Goal: Task Accomplishment & Management: Use online tool/utility

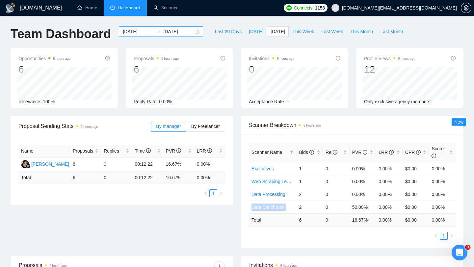
click at [192, 31] on div "2025-09-30 2025-09-30" at bounding box center [161, 31] width 84 height 11
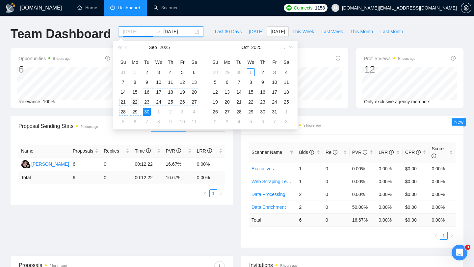
type input "2025-09-22"
click at [134, 102] on div "22" at bounding box center [135, 102] width 8 height 8
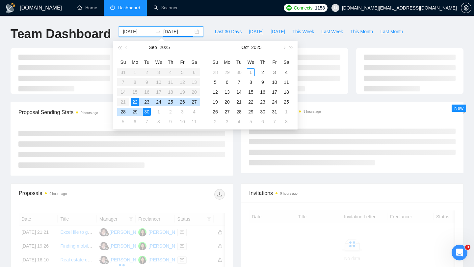
type input "2025-09-30"
click at [145, 110] on div "30" at bounding box center [147, 112] width 8 height 8
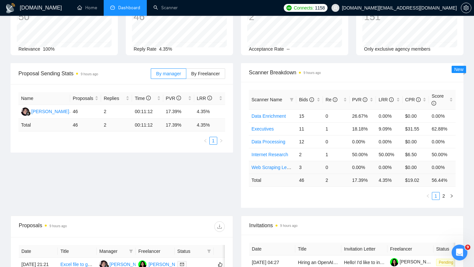
scroll to position [164, 0]
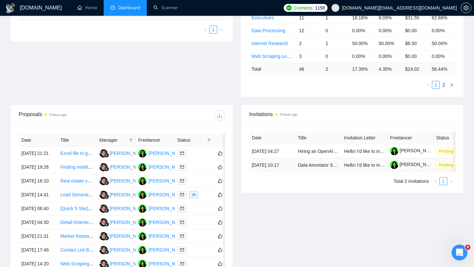
click at [304, 172] on td "Data Annotator STEM/ non-STEM" at bounding box center [318, 165] width 46 height 14
click at [305, 168] on link "Data Annotator STEM/ non-STEM" at bounding box center [332, 165] width 69 height 5
click at [311, 154] on link "Hiring an OpenAI expert." at bounding box center [323, 151] width 51 height 5
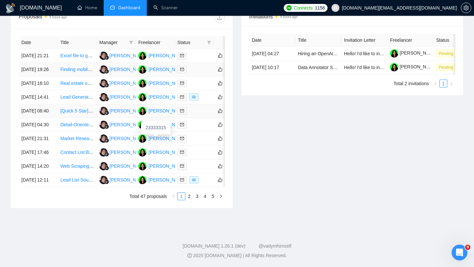
scroll to position [292, 0]
click at [190, 200] on link "2" at bounding box center [189, 196] width 7 height 7
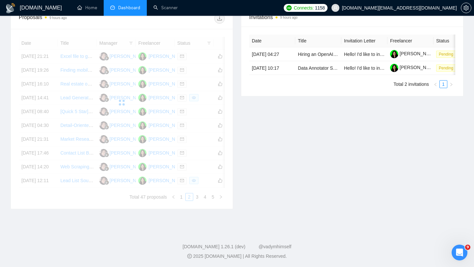
scroll to position [261, 0]
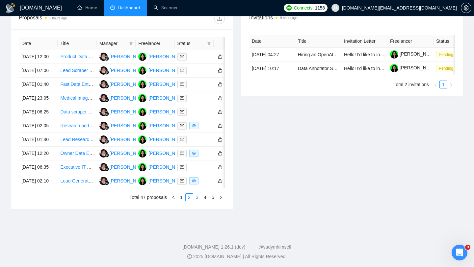
click at [200, 201] on link "3" at bounding box center [196, 197] width 7 height 7
click at [206, 201] on link "4" at bounding box center [204, 197] width 7 height 7
click at [210, 201] on link "5" at bounding box center [212, 197] width 7 height 7
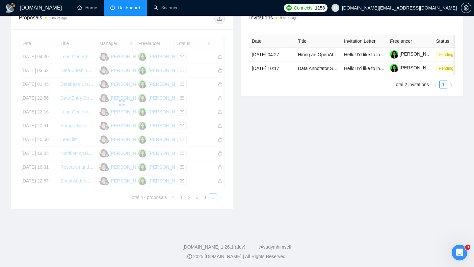
click at [212, 201] on div "Date Title Manager Freelancer Status 25 Sep, 2025 04:30 Lead Generation and Dat…" at bounding box center [122, 119] width 206 height 164
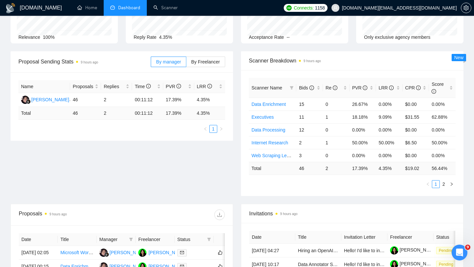
scroll to position [0, 0]
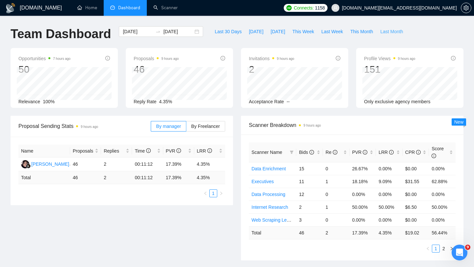
click at [390, 29] on span "Last Month" at bounding box center [391, 31] width 23 height 7
type input "2025-09-01"
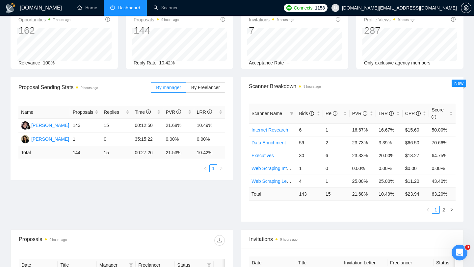
scroll to position [101, 0]
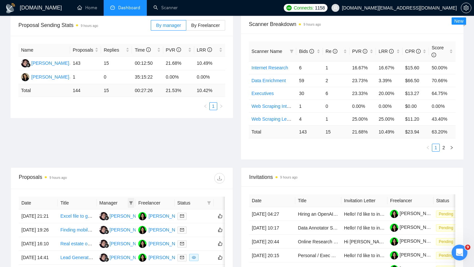
click at [131, 203] on icon "filter" at bounding box center [131, 202] width 4 height 3
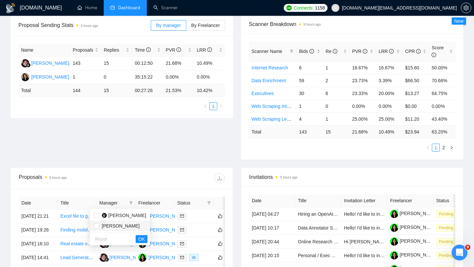
click at [116, 227] on span "Anna Podriz" at bounding box center [121, 225] width 38 height 5
checkbox input "true"
click at [125, 235] on div "Reset OK" at bounding box center [120, 239] width 60 height 13
click at [138, 237] on span "OK" at bounding box center [141, 239] width 7 height 7
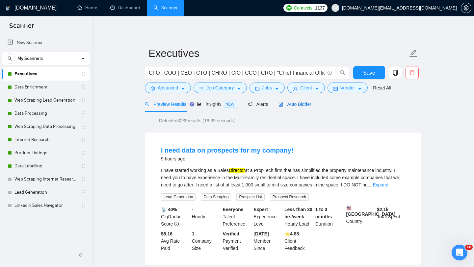
click at [302, 103] on span "Auto Bidder" at bounding box center [294, 104] width 33 height 5
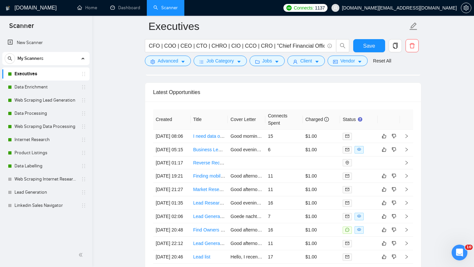
scroll to position [1642, 0]
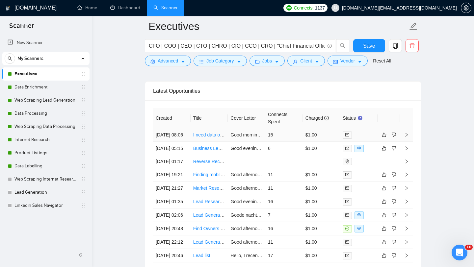
click at [186, 142] on td "01 Oct, 2025 08:06" at bounding box center [172, 134] width 38 height 13
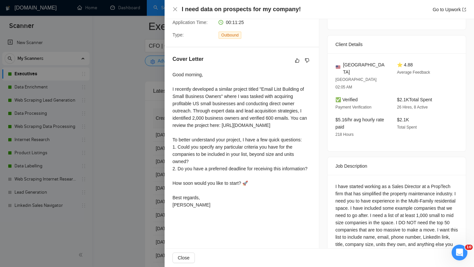
scroll to position [147, 0]
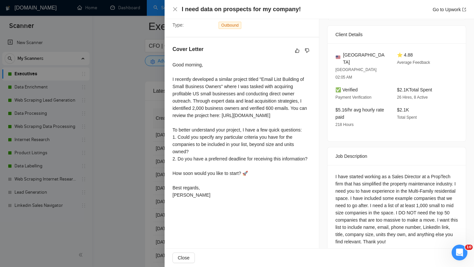
click at [155, 191] on div at bounding box center [237, 133] width 474 height 267
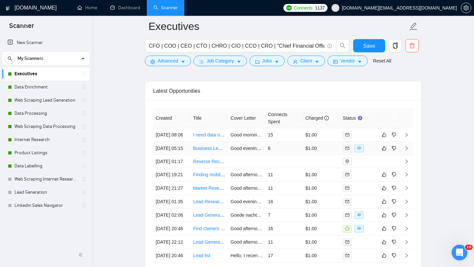
click at [199, 155] on td "Business Lead Generation" at bounding box center [209, 148] width 38 height 13
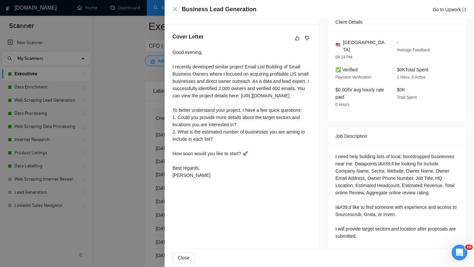
scroll to position [160, 0]
click at [133, 177] on div at bounding box center [237, 133] width 474 height 267
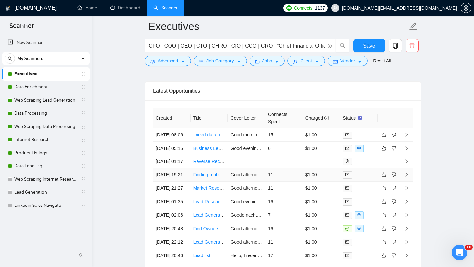
click at [195, 182] on td "Finding mobile and or work phone numbers for contact list of 250 executives" at bounding box center [209, 174] width 38 height 13
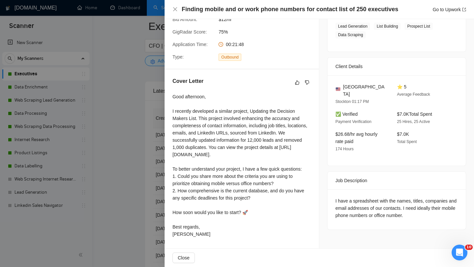
click at [137, 175] on div at bounding box center [237, 133] width 474 height 267
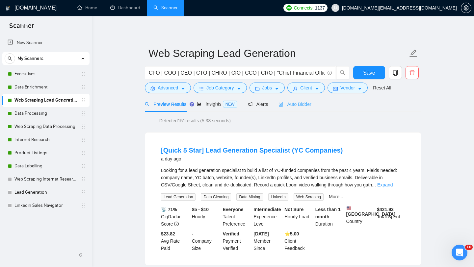
click at [286, 109] on div "Auto Bidder" at bounding box center [294, 103] width 33 height 15
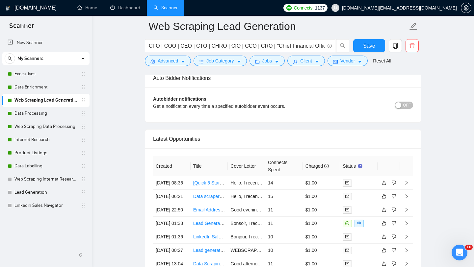
scroll to position [1630, 0]
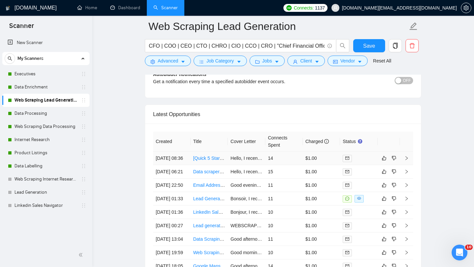
click at [192, 165] on td "[Quick 5 Star] Lead Generation Specialist (YC Companies)" at bounding box center [209, 158] width 38 height 13
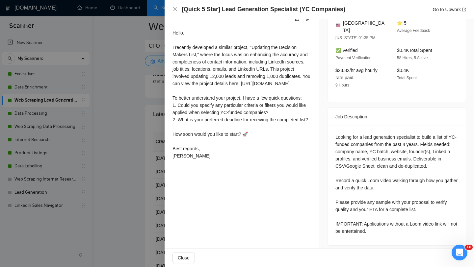
scroll to position [182, 0]
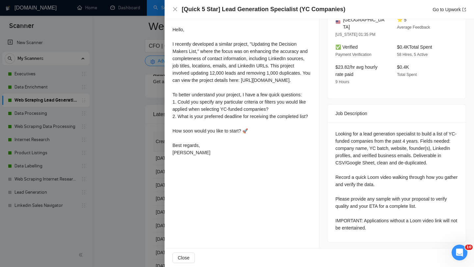
click at [132, 201] on div at bounding box center [237, 133] width 474 height 267
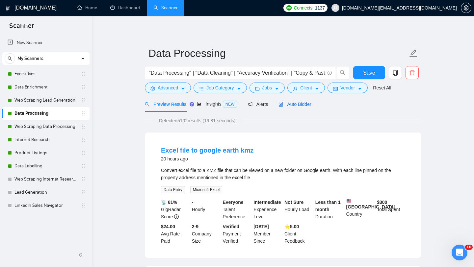
click at [298, 104] on span "Auto Bidder" at bounding box center [294, 104] width 33 height 5
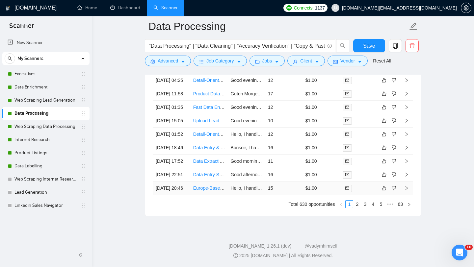
scroll to position [1659, 0]
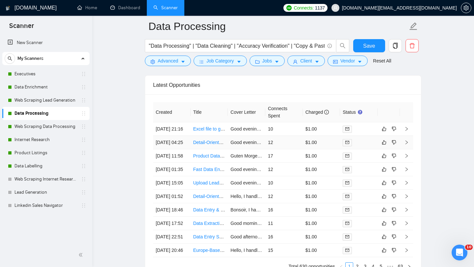
click at [189, 149] on td "30 Sep, 2025 04:25" at bounding box center [172, 142] width 38 height 13
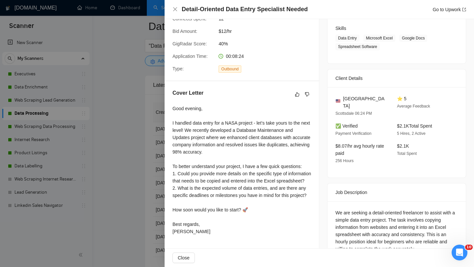
scroll to position [118, 0]
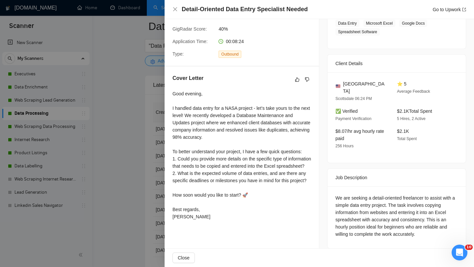
click at [153, 183] on div at bounding box center [237, 133] width 474 height 267
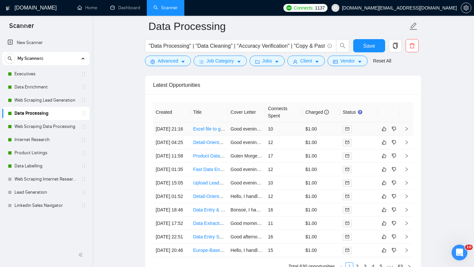
click at [210, 136] on td "Excel file to google earth kmz" at bounding box center [209, 128] width 38 height 13
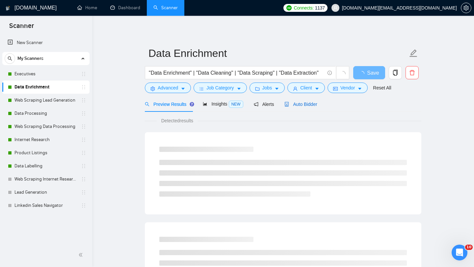
click at [299, 108] on div "Auto Bidder" at bounding box center [300, 104] width 33 height 7
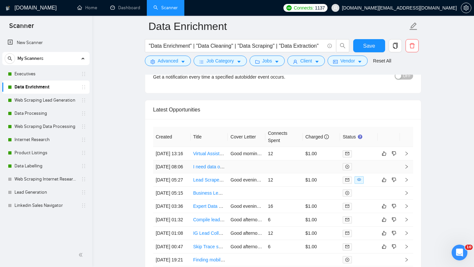
scroll to position [1664, 0]
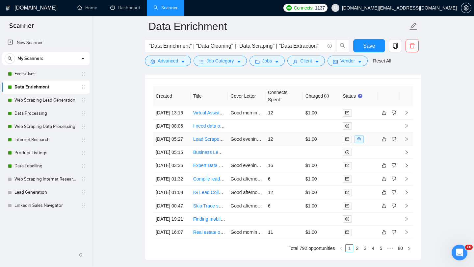
click at [211, 146] on td "Lead Scraper for Final Expense Leads" at bounding box center [209, 139] width 38 height 13
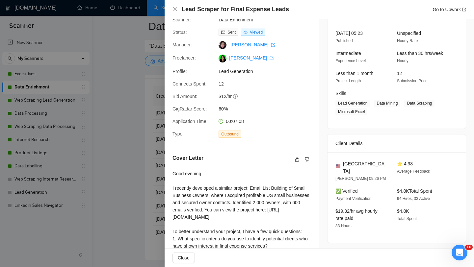
scroll to position [118, 0]
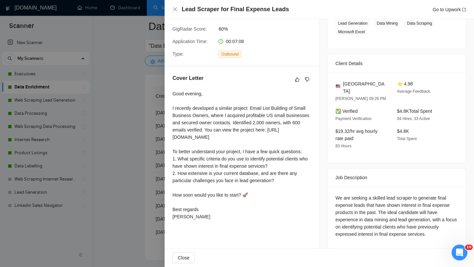
click at [160, 171] on div at bounding box center [237, 133] width 474 height 267
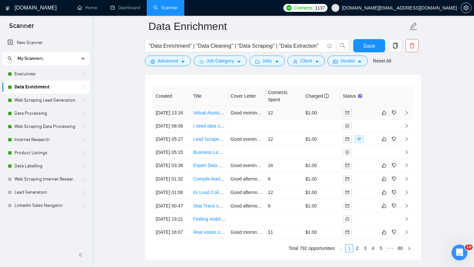
click at [209, 120] on td "Virtual Assistant for Dental Practice Data Scraping" at bounding box center [209, 112] width 38 height 13
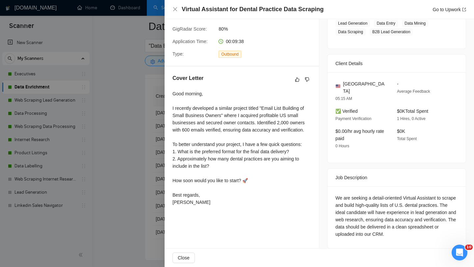
click at [148, 154] on div at bounding box center [237, 133] width 474 height 267
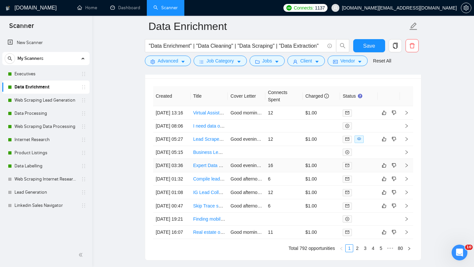
click at [197, 172] on td "Expert Data Enrichment Specialist – Personal &amp; Business Emails/Phones" at bounding box center [209, 165] width 38 height 13
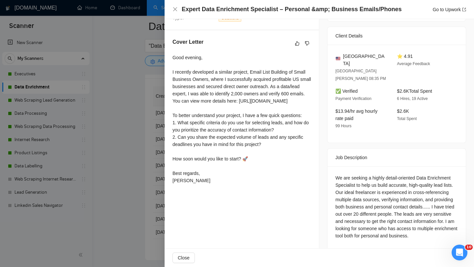
scroll to position [155, 0]
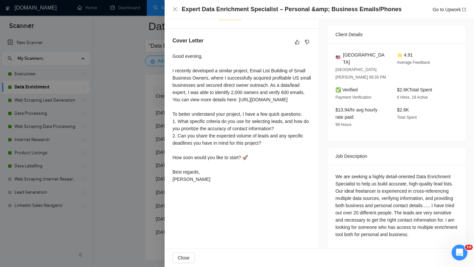
click at [140, 203] on div at bounding box center [237, 133] width 474 height 267
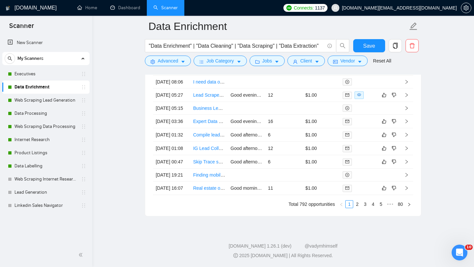
scroll to position [1735, 0]
click at [205, 142] on td "Compile leads list scrubbing data from Google" at bounding box center [209, 134] width 38 height 13
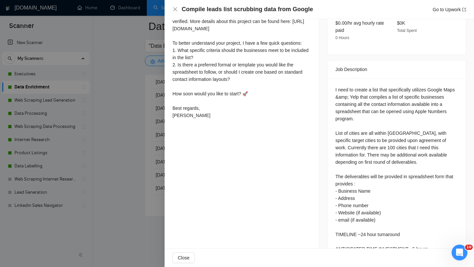
scroll to position [241, 0]
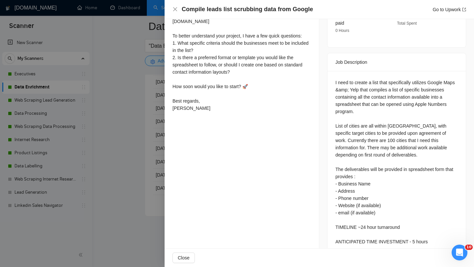
click at [350, 230] on div "I need to create a list that specifically utilizes Google Maps &amp; Yelp that …" at bounding box center [396, 163] width 138 height 185
click at [348, 229] on div "I need to create a list that specifically utilizes Google Maps &amp; Yelp that …" at bounding box center [396, 162] width 122 height 166
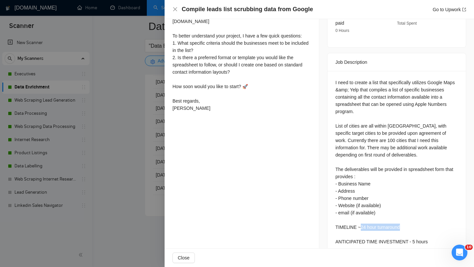
drag, startPoint x: 360, startPoint y: 213, endPoint x: 406, endPoint y: 215, distance: 45.4
click at [406, 215] on div "I need to create a list that specifically utilizes Google Maps &amp; Yelp that …" at bounding box center [396, 162] width 122 height 166
copy div "24 hour turnaround"
click at [130, 121] on div at bounding box center [237, 133] width 474 height 267
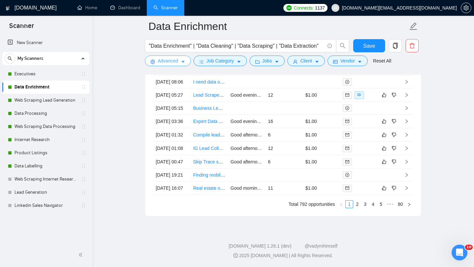
click at [170, 65] on button "Advanced" at bounding box center [168, 61] width 46 height 11
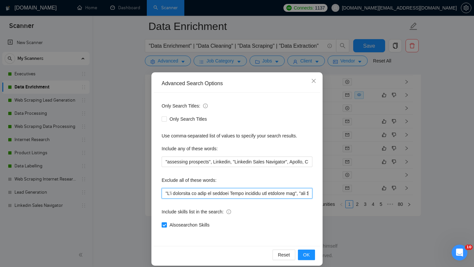
click at [165, 192] on input "text" at bounding box center [237, 193] width 151 height 11
paste input "24 hour turnaround"
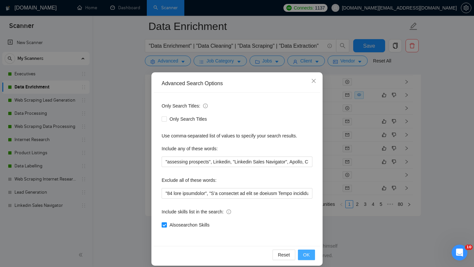
click at [305, 258] on span "OK" at bounding box center [306, 254] width 7 height 7
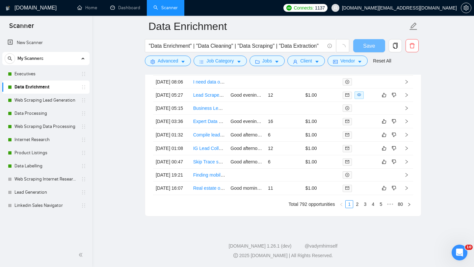
scroll to position [1704, 0]
click at [205, 155] on td "Skip Trace search for single tenant net lease properties" at bounding box center [209, 161] width 38 height 13
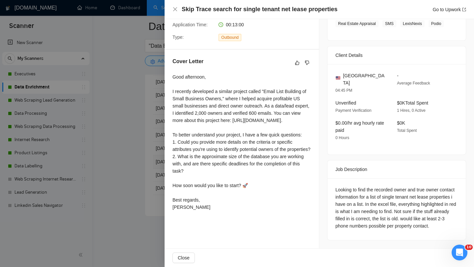
scroll to position [142, 0]
click at [156, 184] on div at bounding box center [237, 133] width 474 height 267
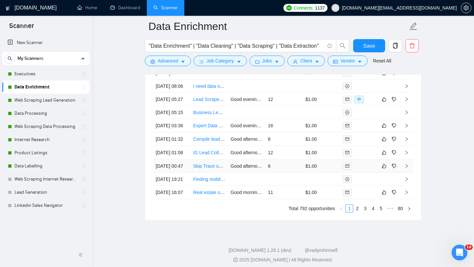
scroll to position [1786, 0]
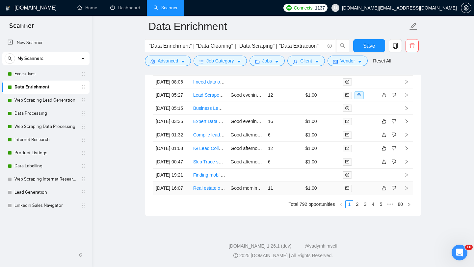
click at [211, 193] on td "Real estate owner finder" at bounding box center [209, 188] width 38 height 13
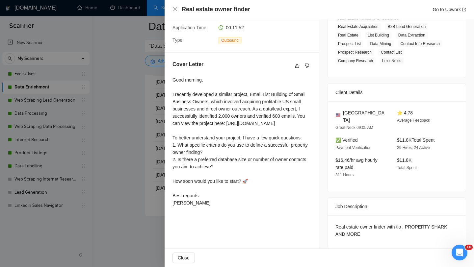
click at [143, 186] on div at bounding box center [237, 133] width 474 height 267
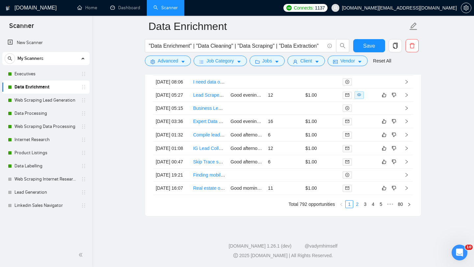
click at [356, 206] on link "2" at bounding box center [356, 204] width 7 height 7
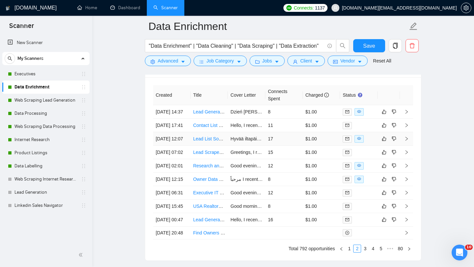
scroll to position [1666, 0]
click at [216, 118] on td "Lead Generation Expert for LinkedIn in Automotive Aftermarket" at bounding box center [209, 111] width 38 height 13
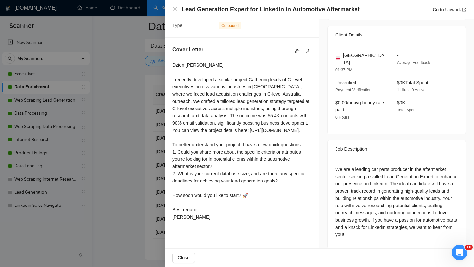
scroll to position [147, 0]
drag, startPoint x: 352, startPoint y: 204, endPoint x: 411, endPoint y: 205, distance: 59.2
click at [411, 205] on div "We are a leading car parts producer in the aftermarket sector seeking a skilled…" at bounding box center [396, 201] width 122 height 72
click at [415, 209] on div "We are a leading car parts producer in the aftermarket sector seeking a skilled…" at bounding box center [396, 201] width 122 height 72
drag, startPoint x: 424, startPoint y: 205, endPoint x: 361, endPoint y: 211, distance: 62.8
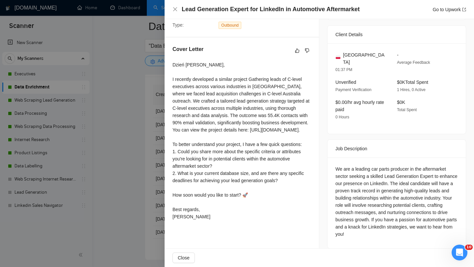
click at [361, 211] on div "We are a leading car parts producer in the aftermarket sector seeking a skilled…" at bounding box center [396, 201] width 122 height 72
drag, startPoint x: 416, startPoint y: 212, endPoint x: 352, endPoint y: 203, distance: 64.7
click at [352, 203] on div "We are a leading car parts producer in the aftermarket sector seeking a skilled…" at bounding box center [396, 201] width 122 height 72
click at [371, 216] on div "We are a leading car parts producer in the aftermarket sector seeking a skilled…" at bounding box center [396, 201] width 122 height 72
drag, startPoint x: 352, startPoint y: 205, endPoint x: 362, endPoint y: 210, distance: 10.9
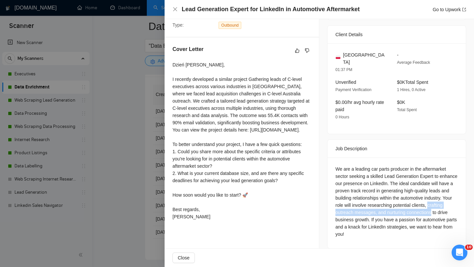
click at [362, 210] on div "We are a leading car parts producer in the aftermarket sector seeking a skilled…" at bounding box center [396, 201] width 122 height 72
copy div "crafting outreach messages, and nurturing connections"
click at [139, 170] on div at bounding box center [237, 133] width 474 height 267
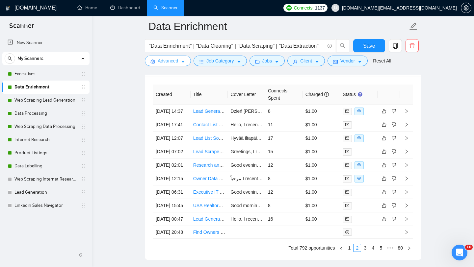
click at [158, 63] on span "Advanced" at bounding box center [168, 60] width 20 height 7
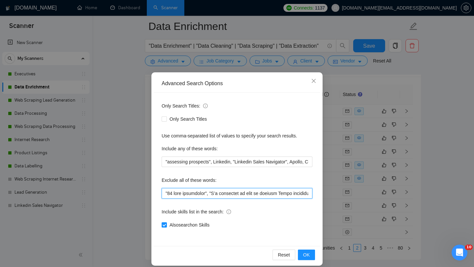
click at [166, 190] on input "text" at bounding box center [237, 193] width 151 height 11
paste input "crafting outreach messages, and nurturing connections"
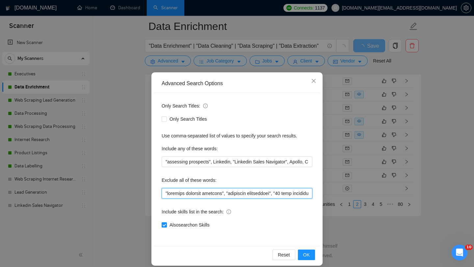
scroll to position [1666, 0]
type input ""loremips dolorsit ametcons", "adipiscin elitseddoei", "04 temp incididunt", "U…"
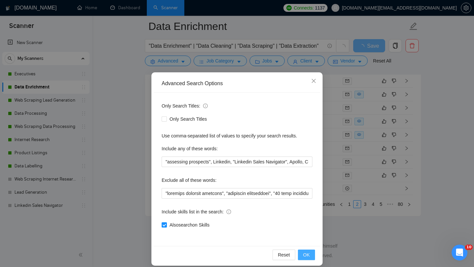
click at [309, 253] on span "OK" at bounding box center [306, 254] width 7 height 7
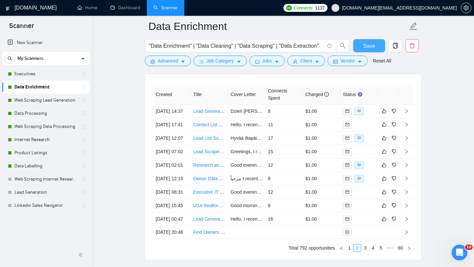
click at [366, 48] on span "Save" at bounding box center [369, 46] width 12 height 8
